Goal: Task Accomplishment & Management: Manage account settings

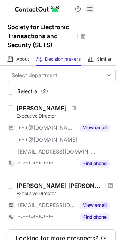
click at [90, 6] on span at bounding box center [90, 9] width 6 height 6
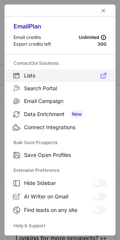
click at [38, 77] on span "Lists" at bounding box center [65, 75] width 82 height 7
